Goal: Information Seeking & Learning: Learn about a topic

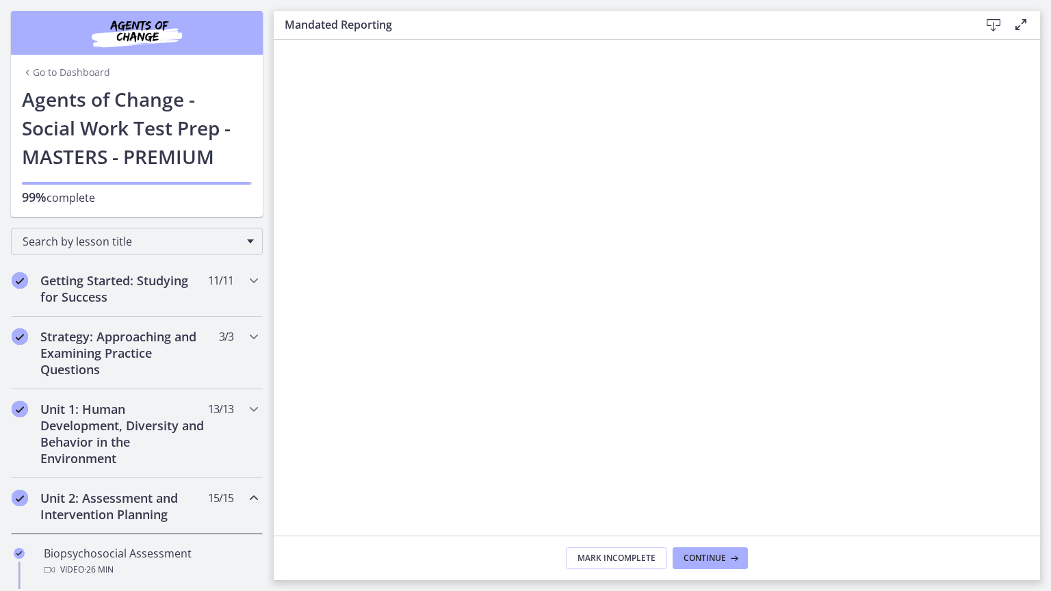
scroll to position [498, 0]
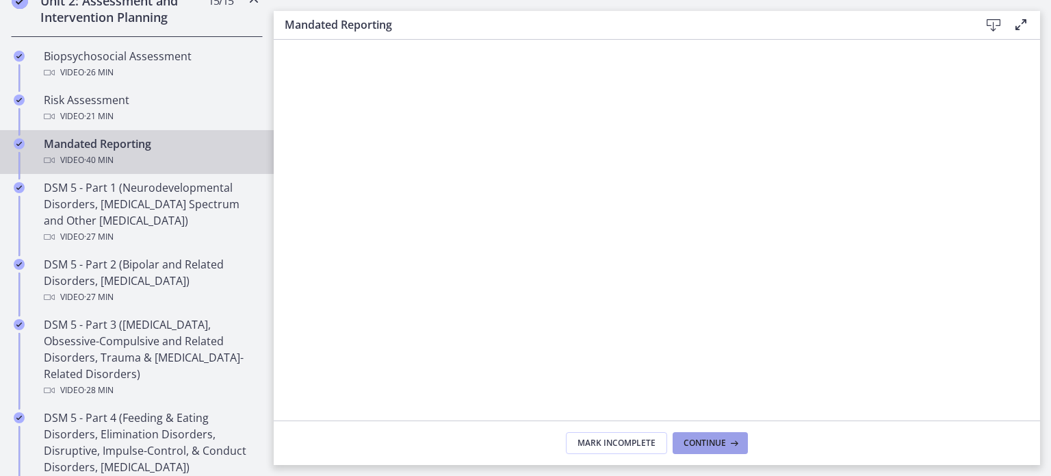
click at [716, 447] on span "Continue" at bounding box center [705, 442] width 42 height 11
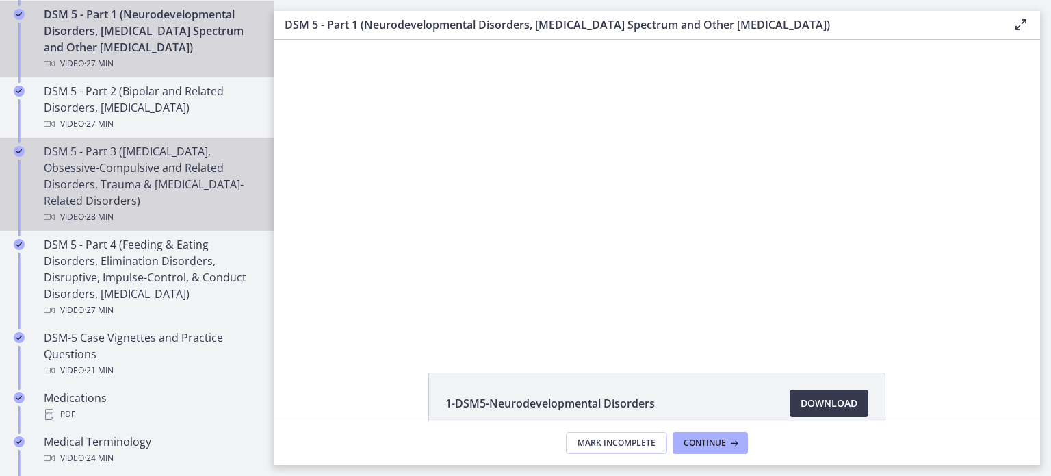
scroll to position [671, 0]
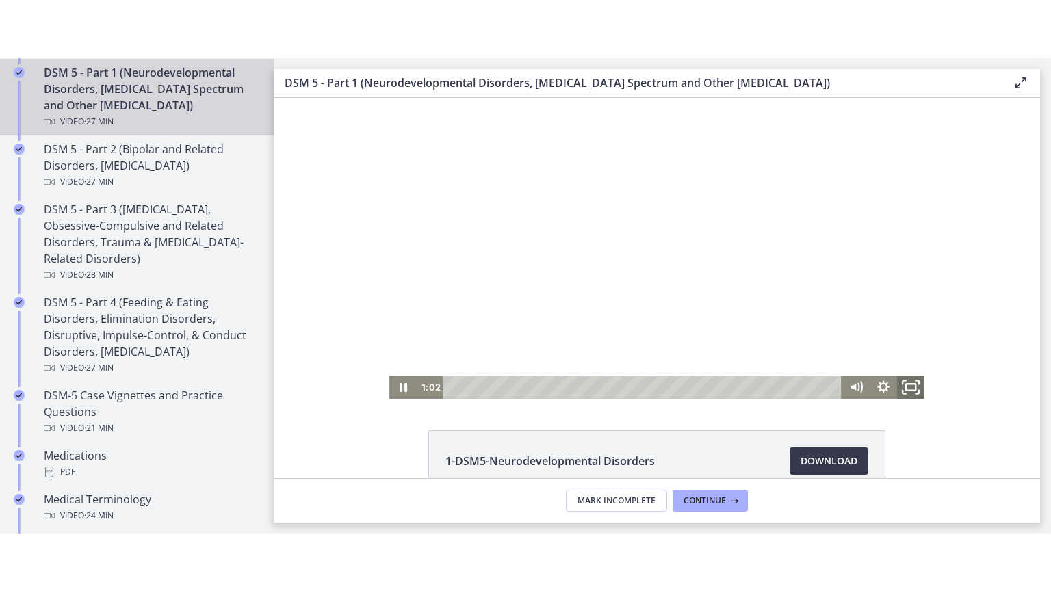
click at [905, 391] on icon "Fullscreen" at bounding box center [911, 387] width 33 height 28
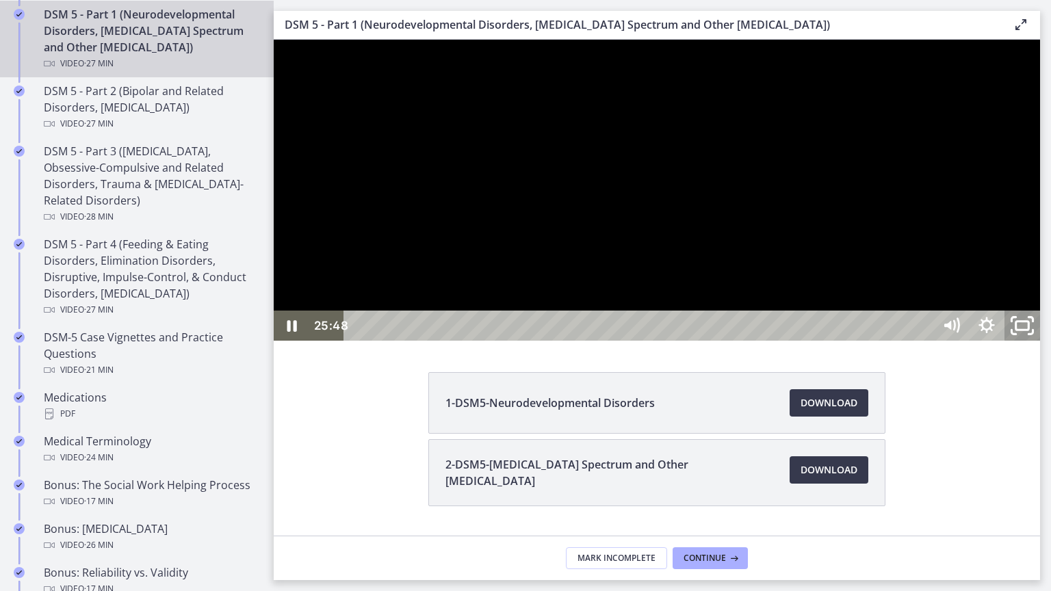
click at [1044, 344] on icon "Unfullscreen" at bounding box center [1022, 326] width 42 height 36
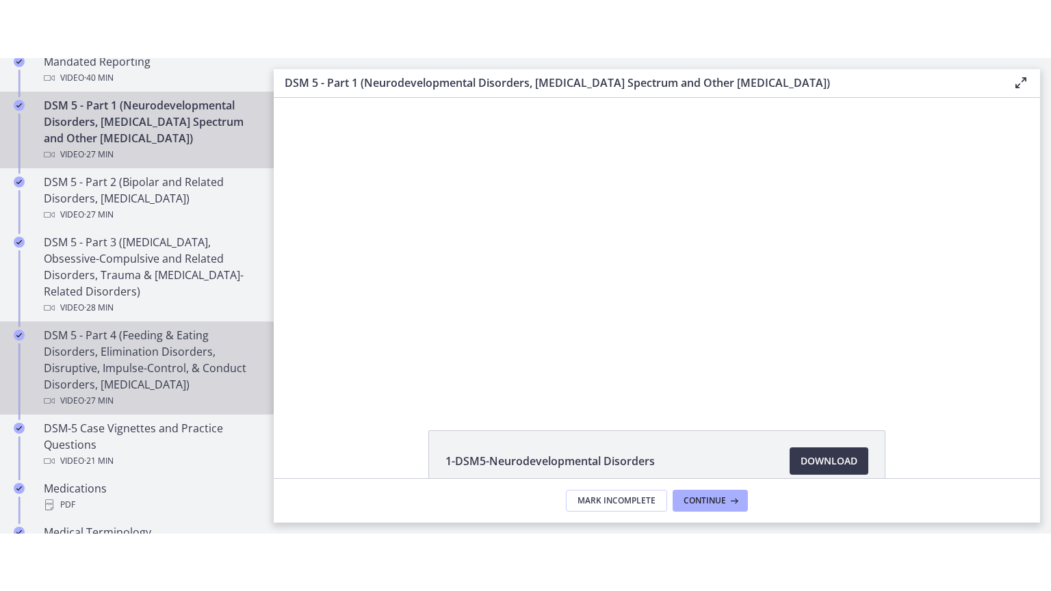
scroll to position [634, 0]
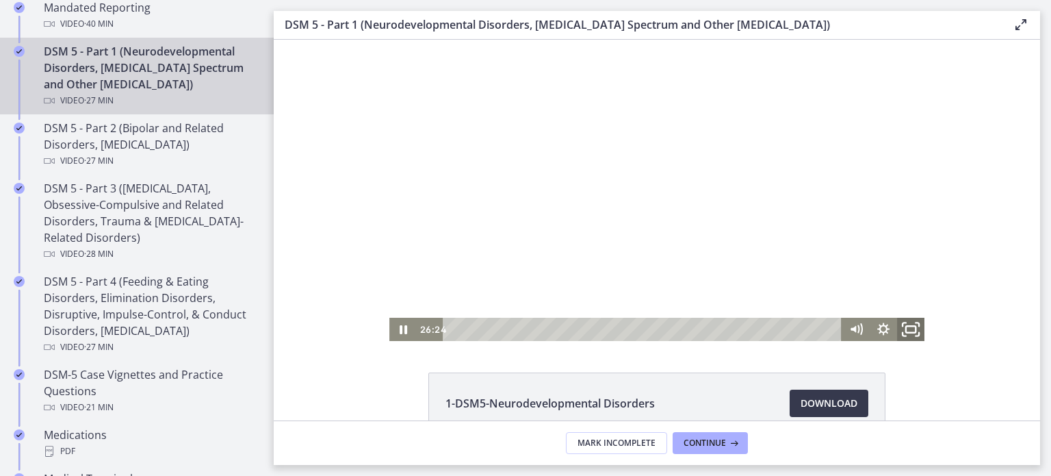
click at [911, 326] on icon "Fullscreen" at bounding box center [911, 330] width 33 height 28
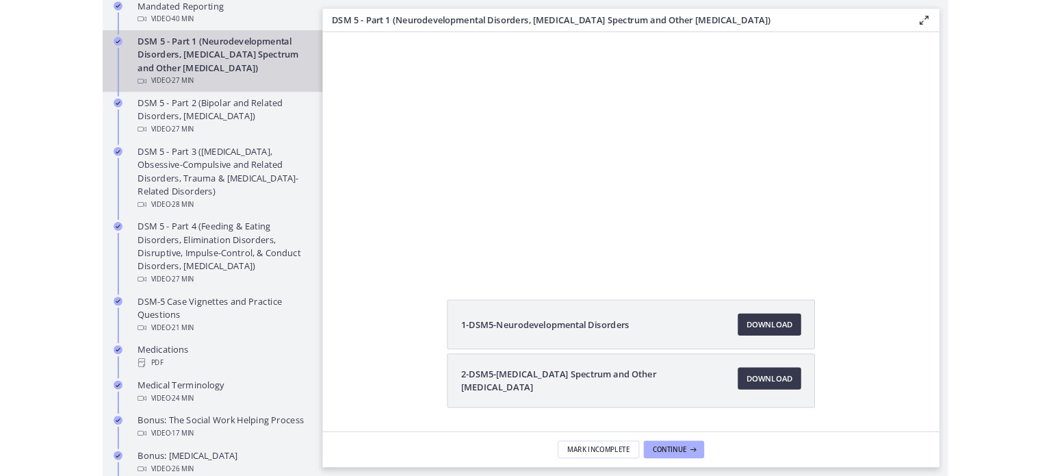
scroll to position [0, 0]
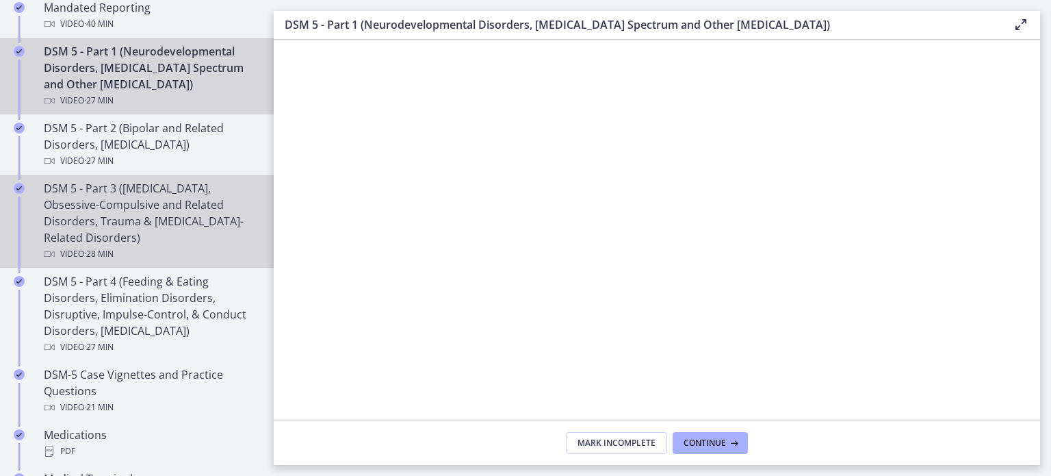
click at [205, 175] on link "DSM 5 - Part 3 ([MEDICAL_DATA], Obsessive-Compulsive and Related Disorders, Tra…" at bounding box center [137, 221] width 274 height 93
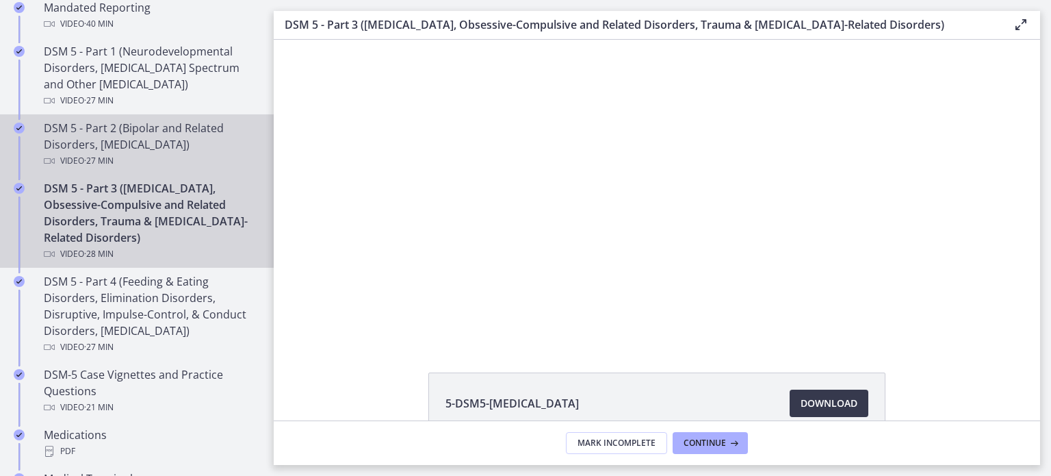
click at [182, 153] on div "Video · 27 min" at bounding box center [151, 161] width 214 height 16
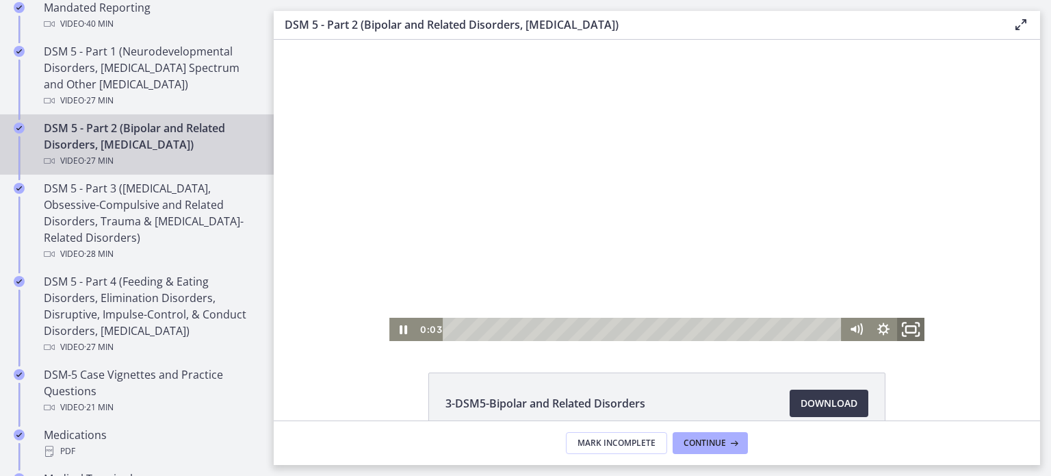
click at [908, 326] on icon "Fullscreen" at bounding box center [911, 330] width 33 height 28
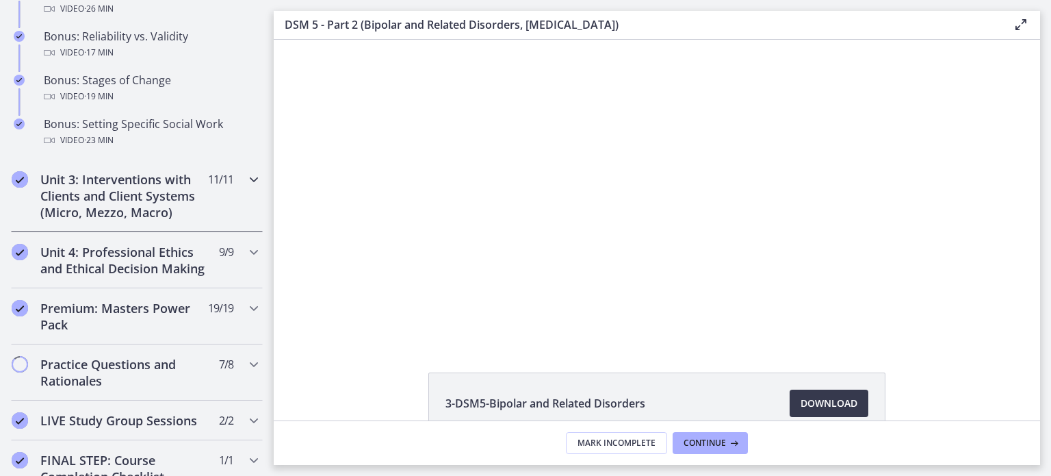
scroll to position [1207, 0]
click at [131, 216] on h2 "Unit 3: Interventions with Clients and Client Systems (Micro, Mezzo, Macro)" at bounding box center [123, 196] width 167 height 49
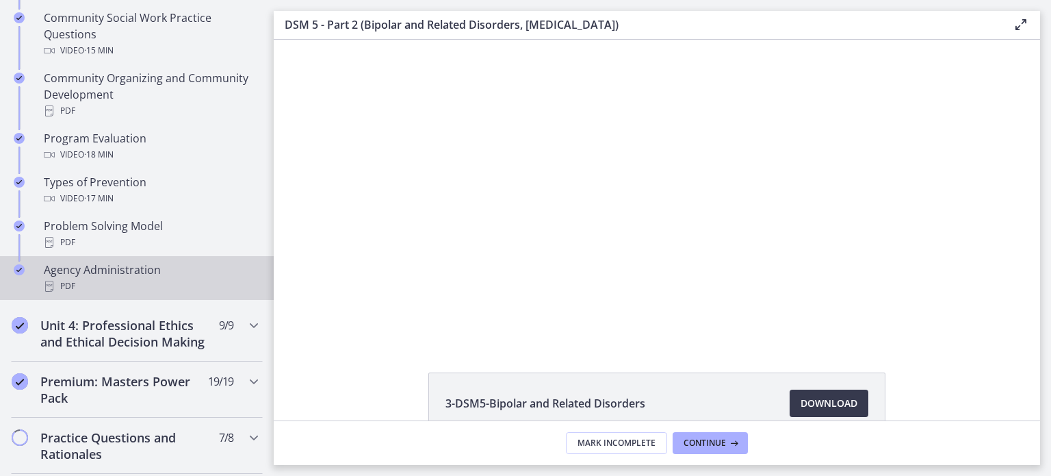
scroll to position [827, 0]
click at [121, 350] on h2 "Unit 4: Professional Ethics and Ethical Decision Making" at bounding box center [123, 333] width 167 height 33
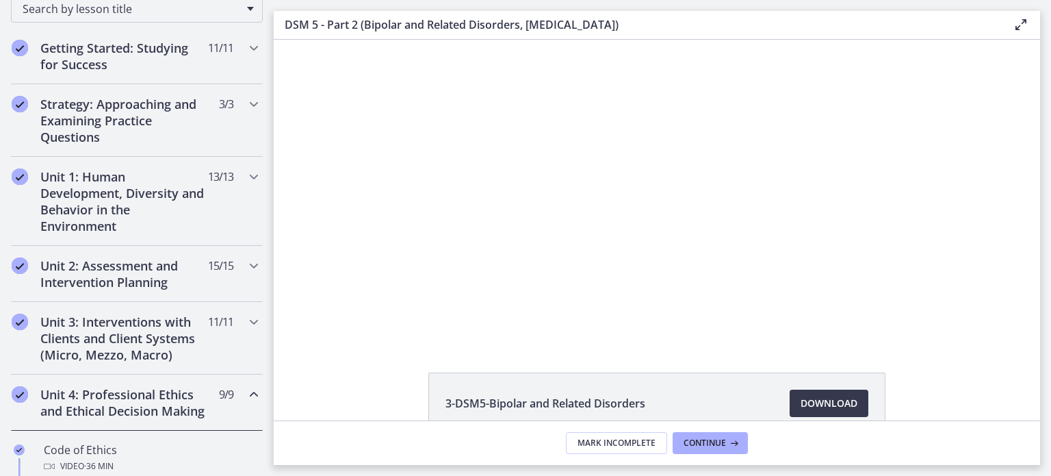
scroll to position [231, 0]
click at [69, 408] on h2 "Unit 4: Professional Ethics and Ethical Decision Making" at bounding box center [123, 404] width 167 height 33
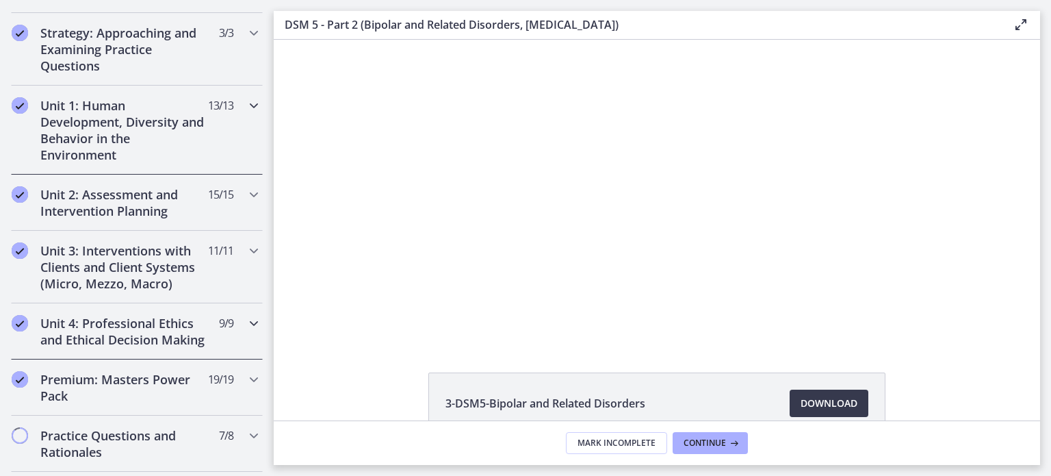
scroll to position [300, 0]
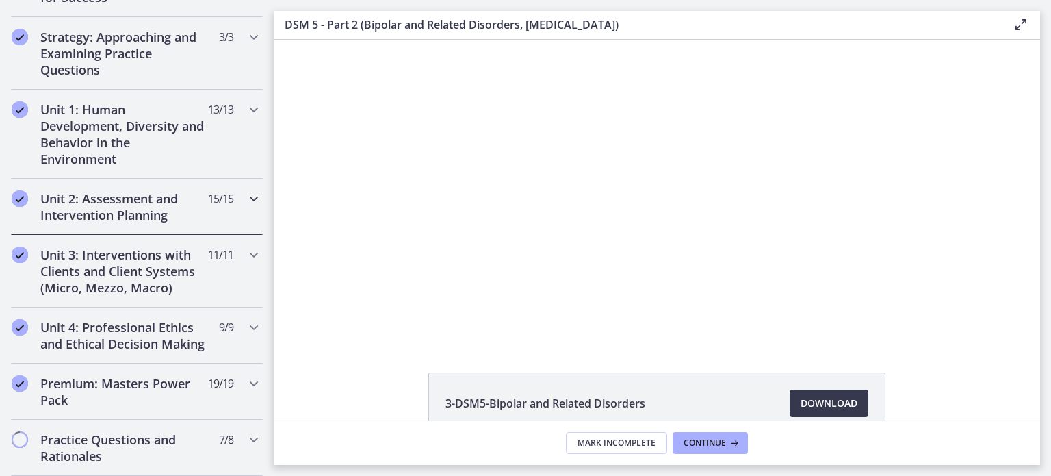
click at [148, 216] on h2 "Unit 2: Assessment and Intervention Planning" at bounding box center [123, 206] width 167 height 33
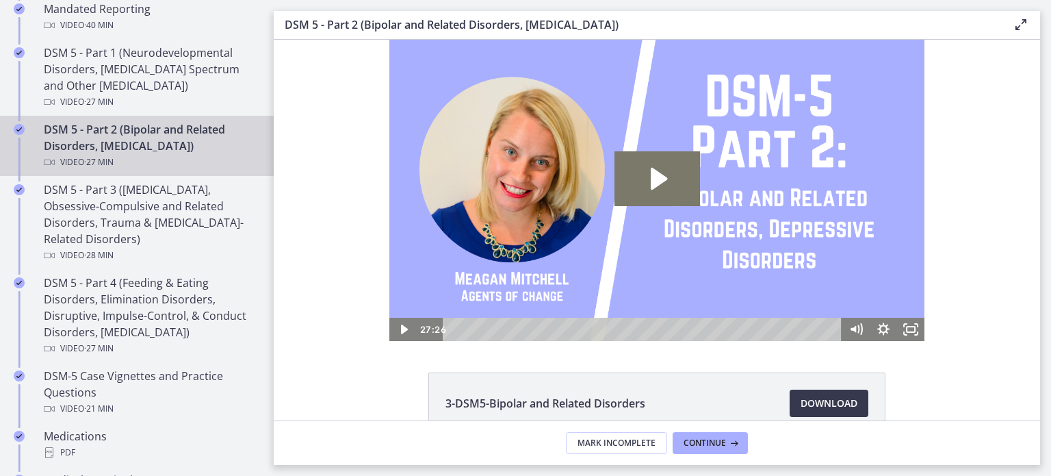
scroll to position [0, 0]
